Goal: Check status

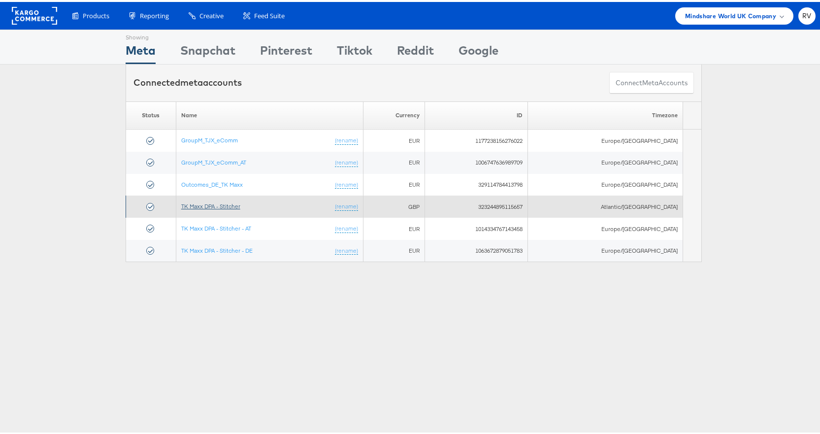
click at [240, 206] on link "TK Maxx DPA - Stitcher" at bounding box center [210, 203] width 59 height 7
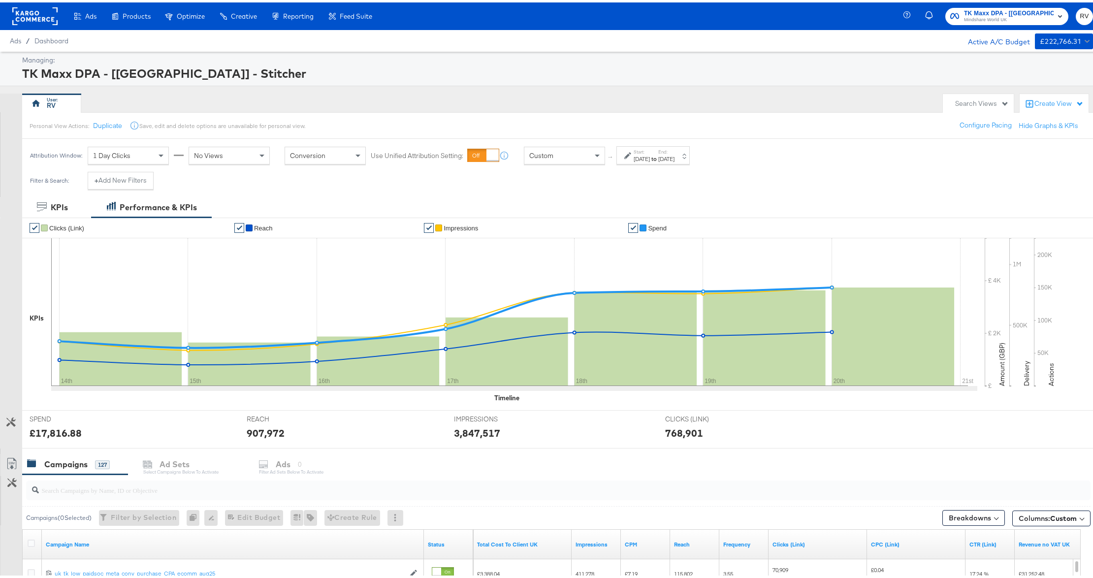
click at [973, 8] on span "TK Maxx DPA - [[GEOGRAPHIC_DATA]] - Stitcher" at bounding box center [1009, 11] width 90 height 10
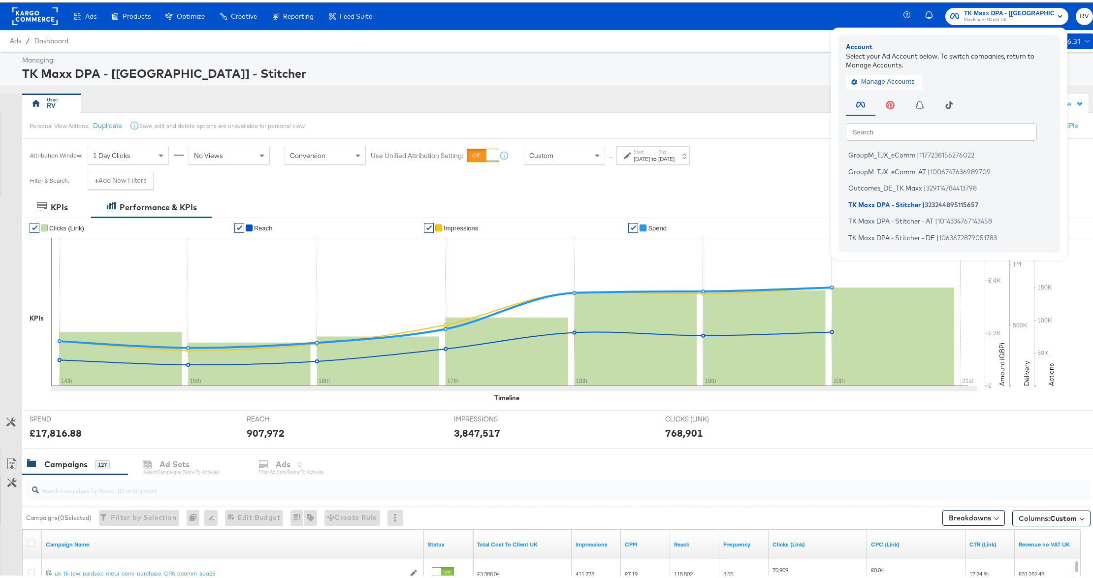
click at [658, 55] on div "Managing:" at bounding box center [556, 57] width 1068 height 9
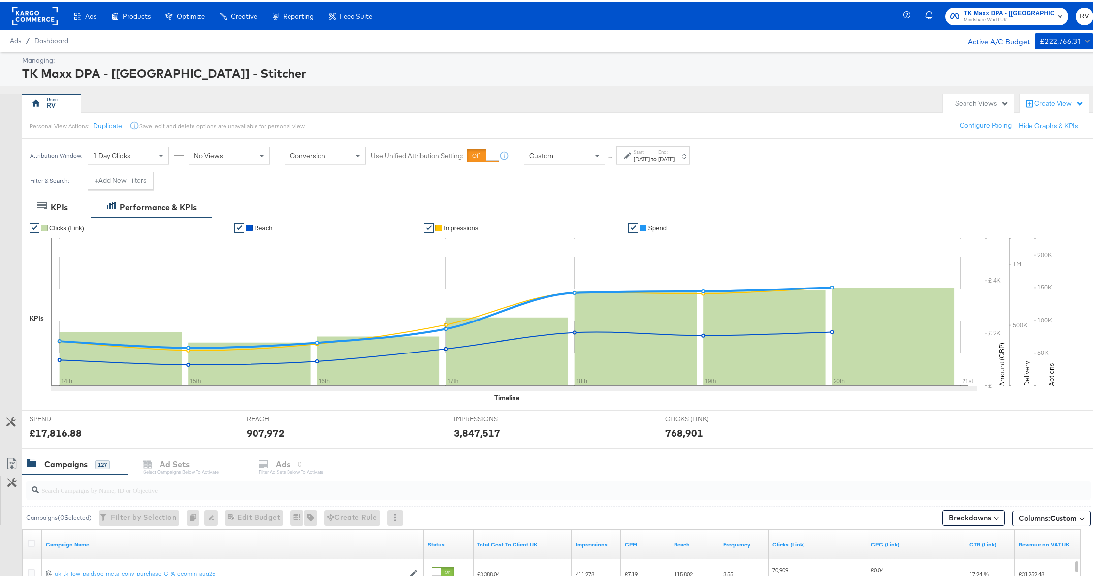
click at [650, 154] on div "[DATE]" at bounding box center [642, 157] width 16 height 8
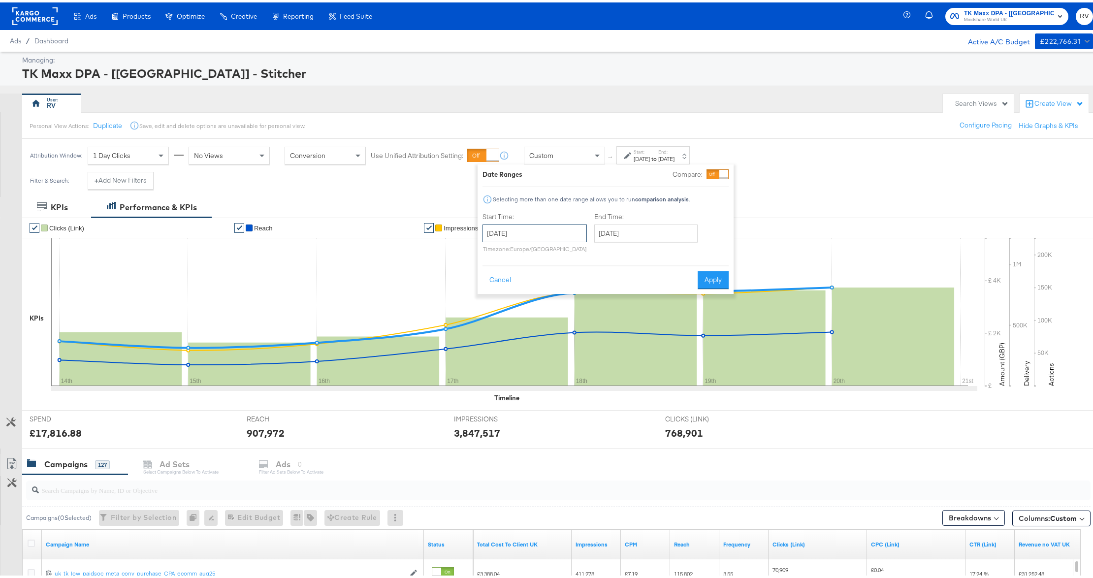
click at [536, 237] on input "[DATE]" at bounding box center [534, 231] width 104 height 18
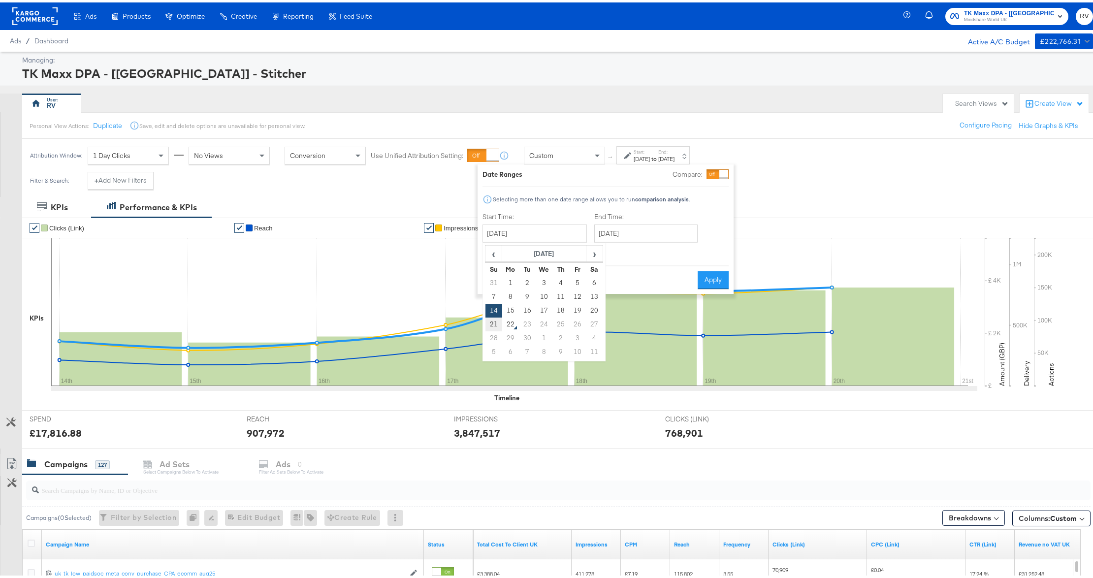
click at [497, 320] on td "21" at bounding box center [493, 322] width 17 height 14
type input "[DATE]"
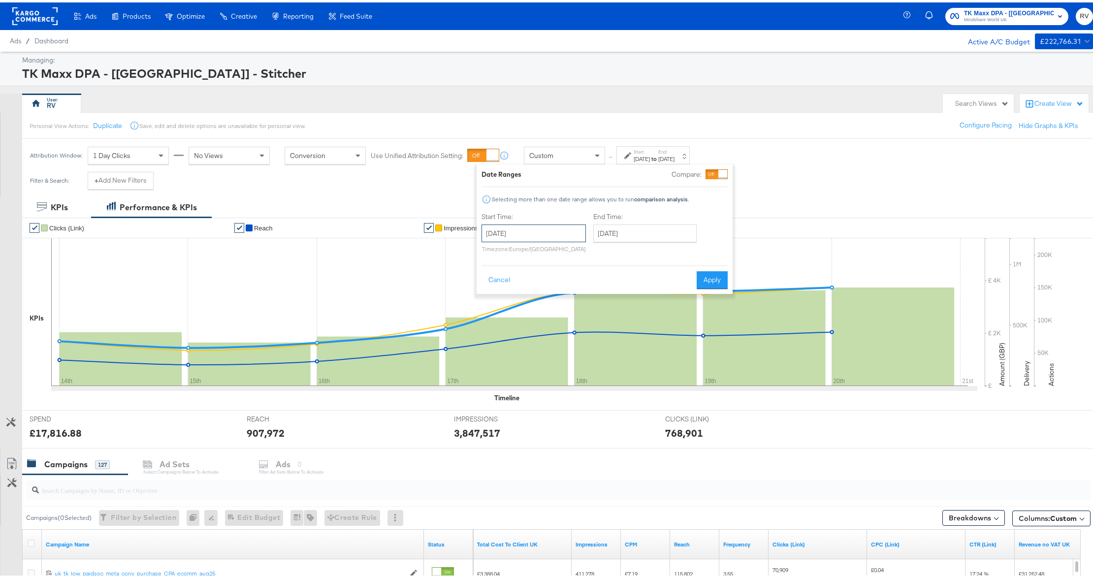
click at [524, 231] on input "[DATE]" at bounding box center [534, 231] width 104 height 18
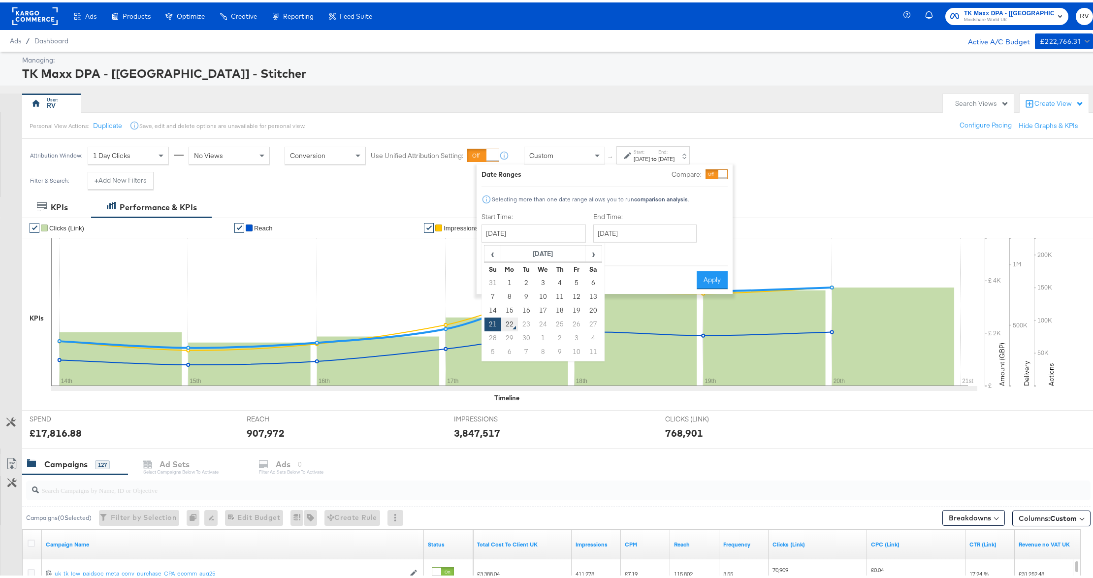
click at [513, 326] on td "22" at bounding box center [509, 322] width 17 height 14
type input "[DATE]"
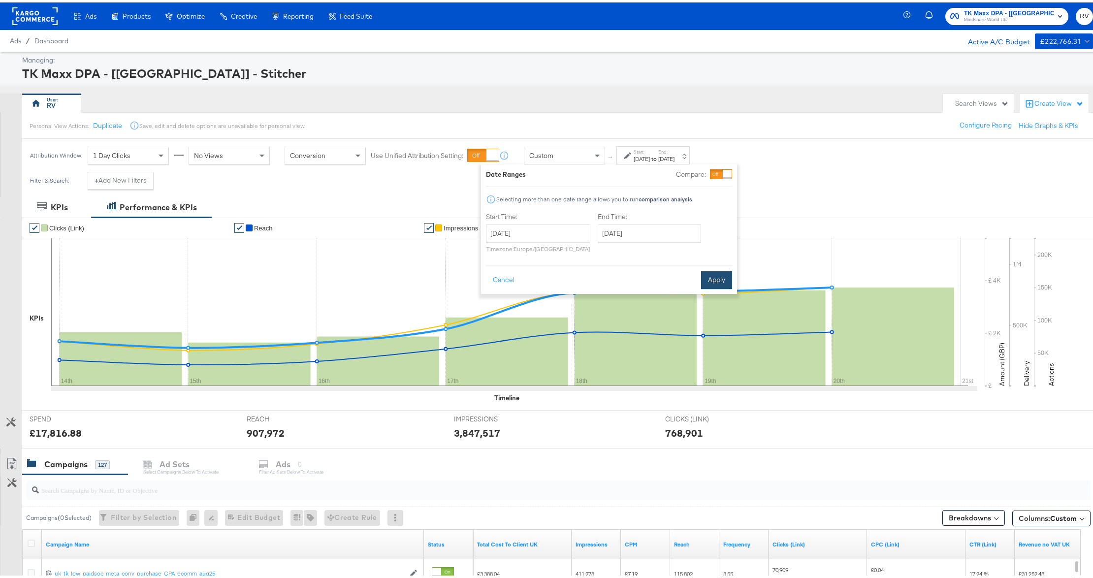
click at [710, 269] on div "Cancel Apply" at bounding box center [609, 274] width 246 height 24
click at [554, 228] on input "[DATE]" at bounding box center [538, 231] width 104 height 18
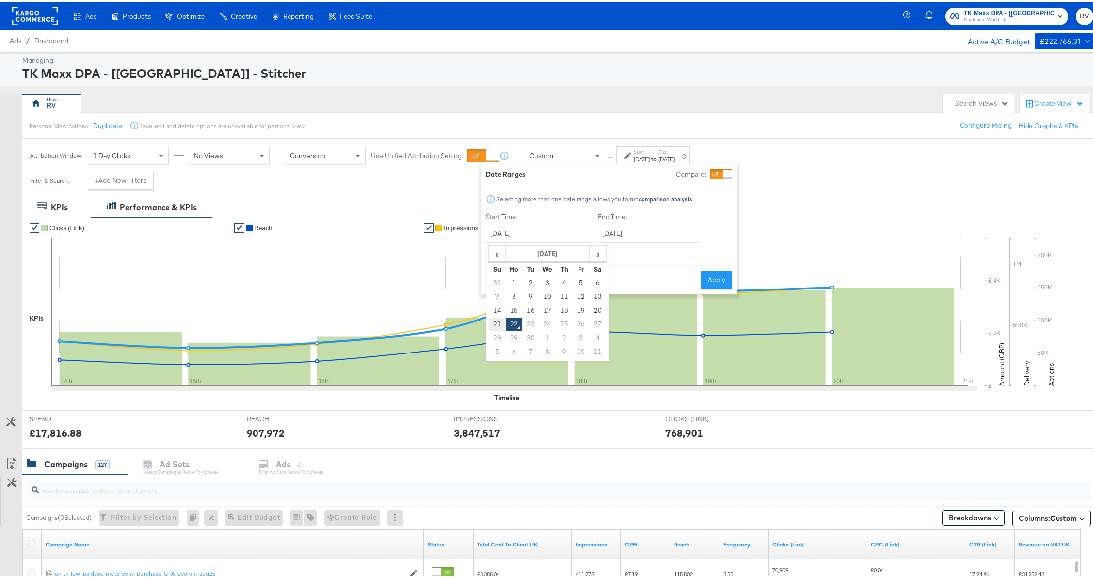
click at [499, 320] on td "21" at bounding box center [497, 322] width 17 height 14
type input "[DATE]"
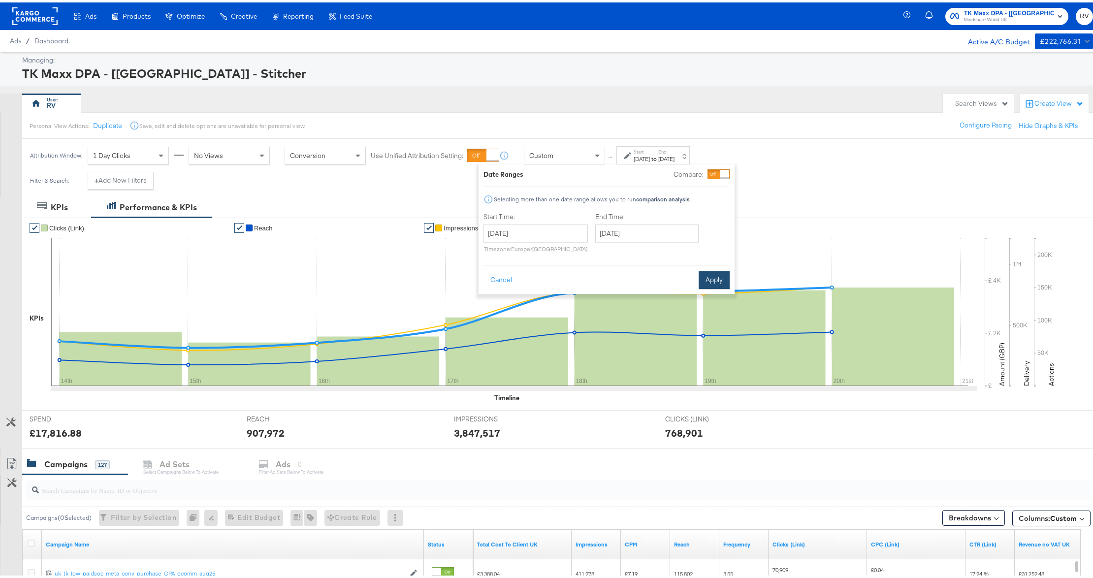
click at [710, 280] on button "Apply" at bounding box center [714, 278] width 31 height 18
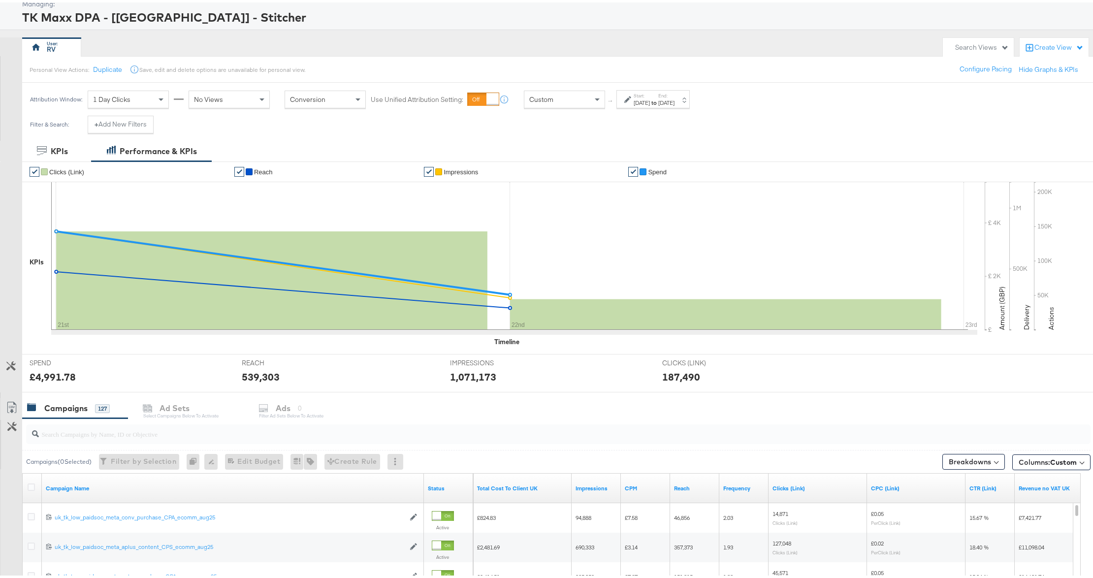
scroll to position [253, 0]
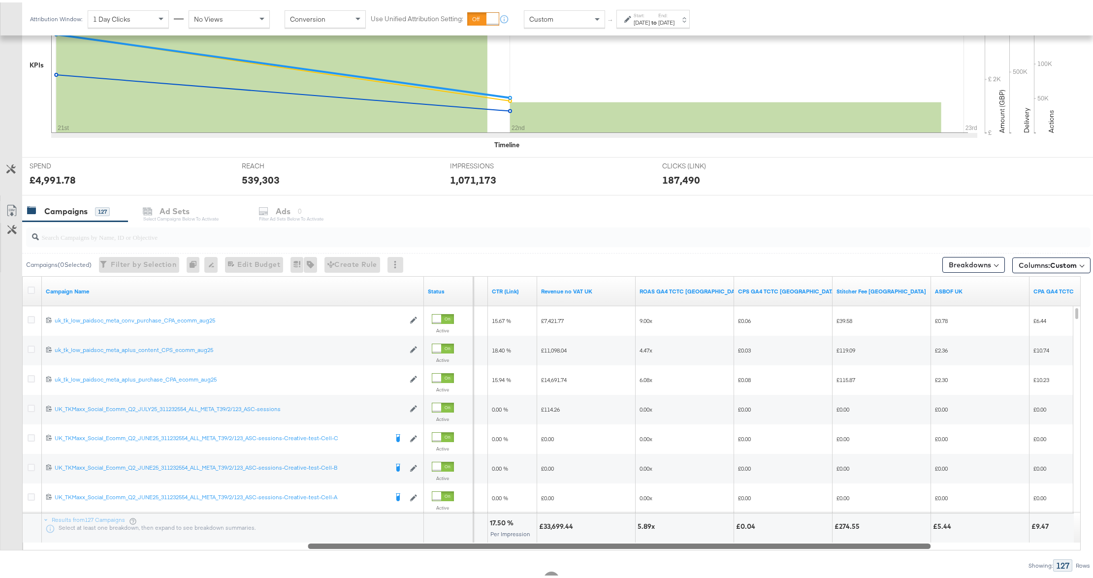
drag, startPoint x: 482, startPoint y: 546, endPoint x: 764, endPoint y: 545, distance: 282.6
click at [764, 545] on div at bounding box center [619, 543] width 623 height 8
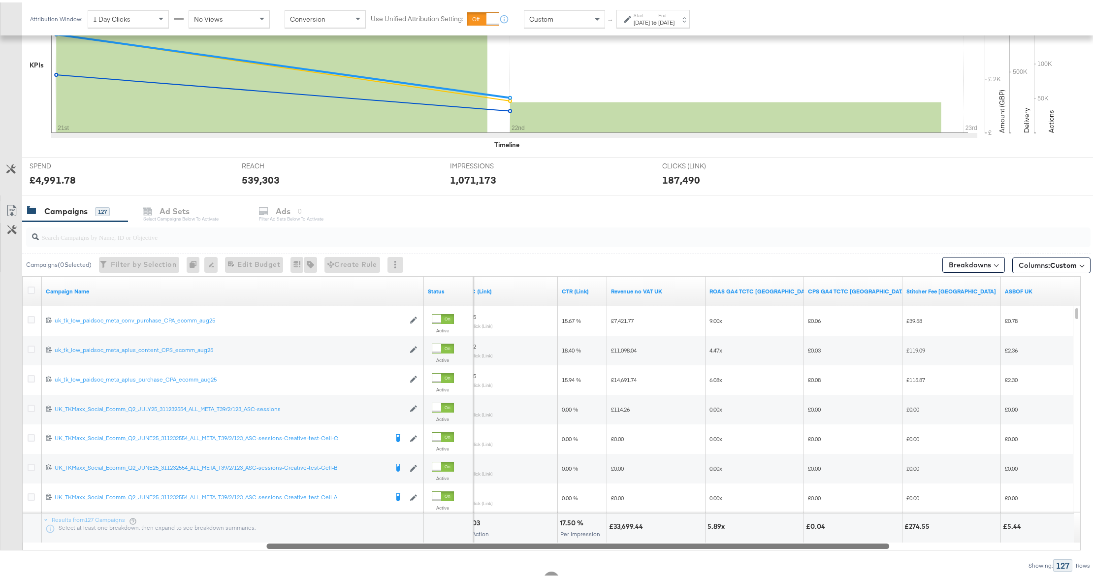
drag, startPoint x: 620, startPoint y: 543, endPoint x: 528, endPoint y: 582, distance: 100.1
click at [528, 325] on html "Ads Products Optimize Creative Reporting Feed Suite TK Maxx DPA - [[GEOGRAPHIC_…" at bounding box center [551, 36] width 1103 height 578
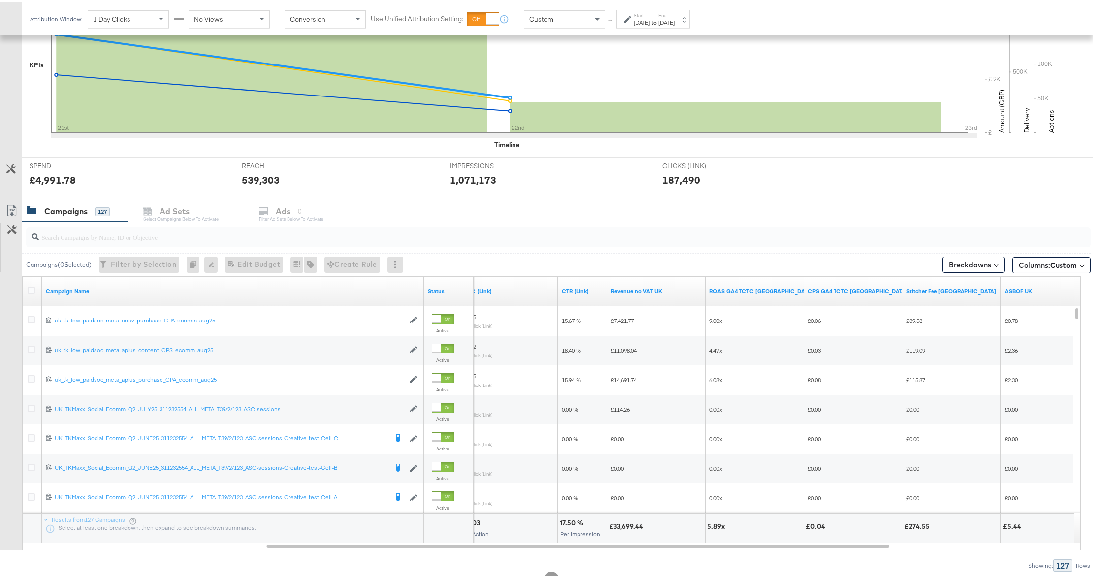
click at [675, 21] on div "[DATE]" at bounding box center [666, 20] width 16 height 8
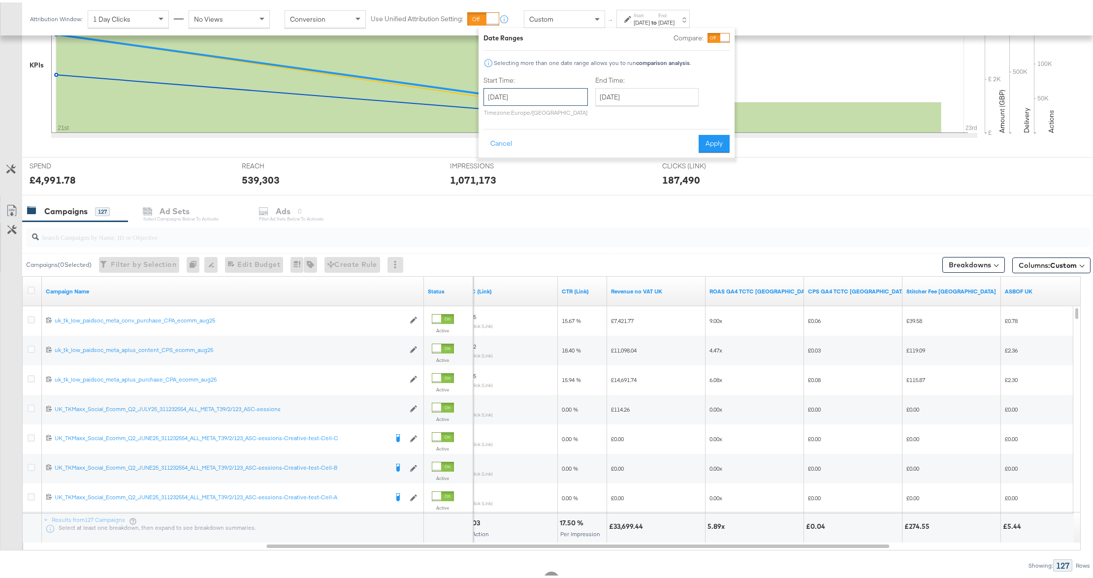
click at [555, 99] on input "[DATE]" at bounding box center [535, 95] width 104 height 18
click at [492, 183] on td "21" at bounding box center [494, 186] width 17 height 14
click at [623, 95] on input "[DATE]" at bounding box center [646, 95] width 103 height 18
click at [618, 187] on td "22" at bounding box center [623, 186] width 17 height 14
click at [715, 146] on button "Apply" at bounding box center [714, 141] width 31 height 18
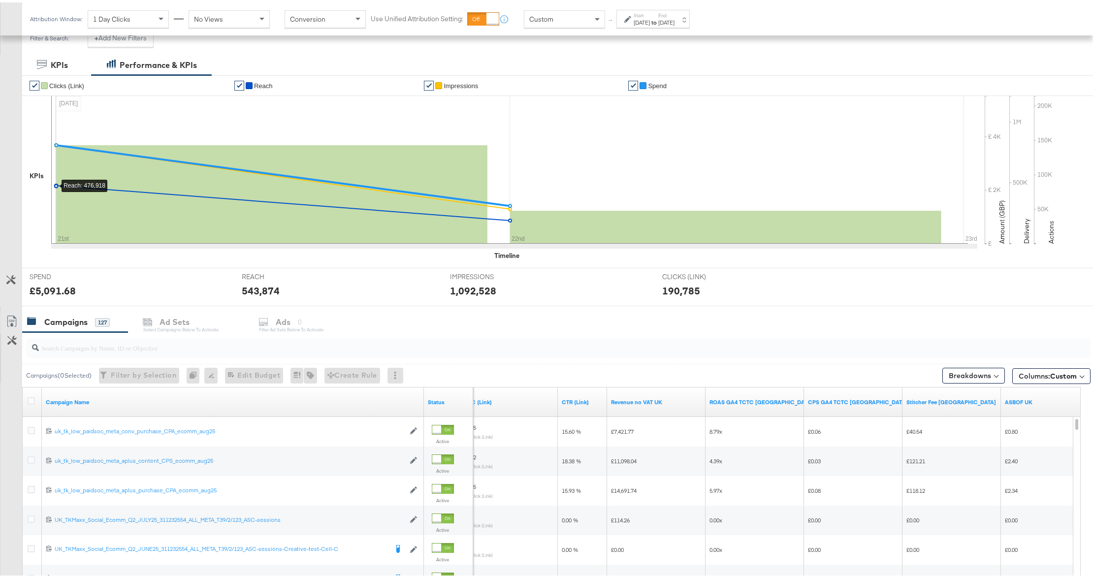
scroll to position [56, 0]
